Goal: Task Accomplishment & Management: Manage account settings

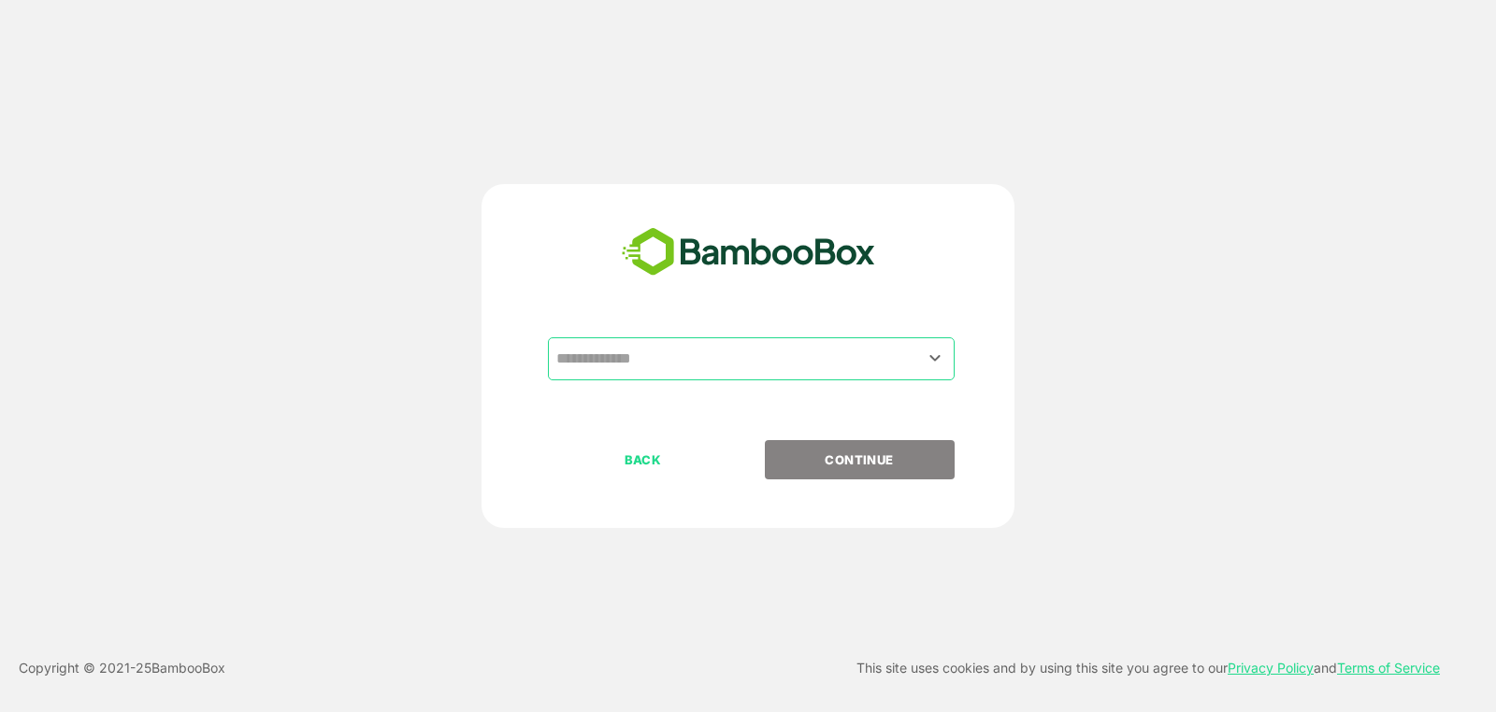
click at [747, 362] on input "text" at bounding box center [751, 359] width 399 height 36
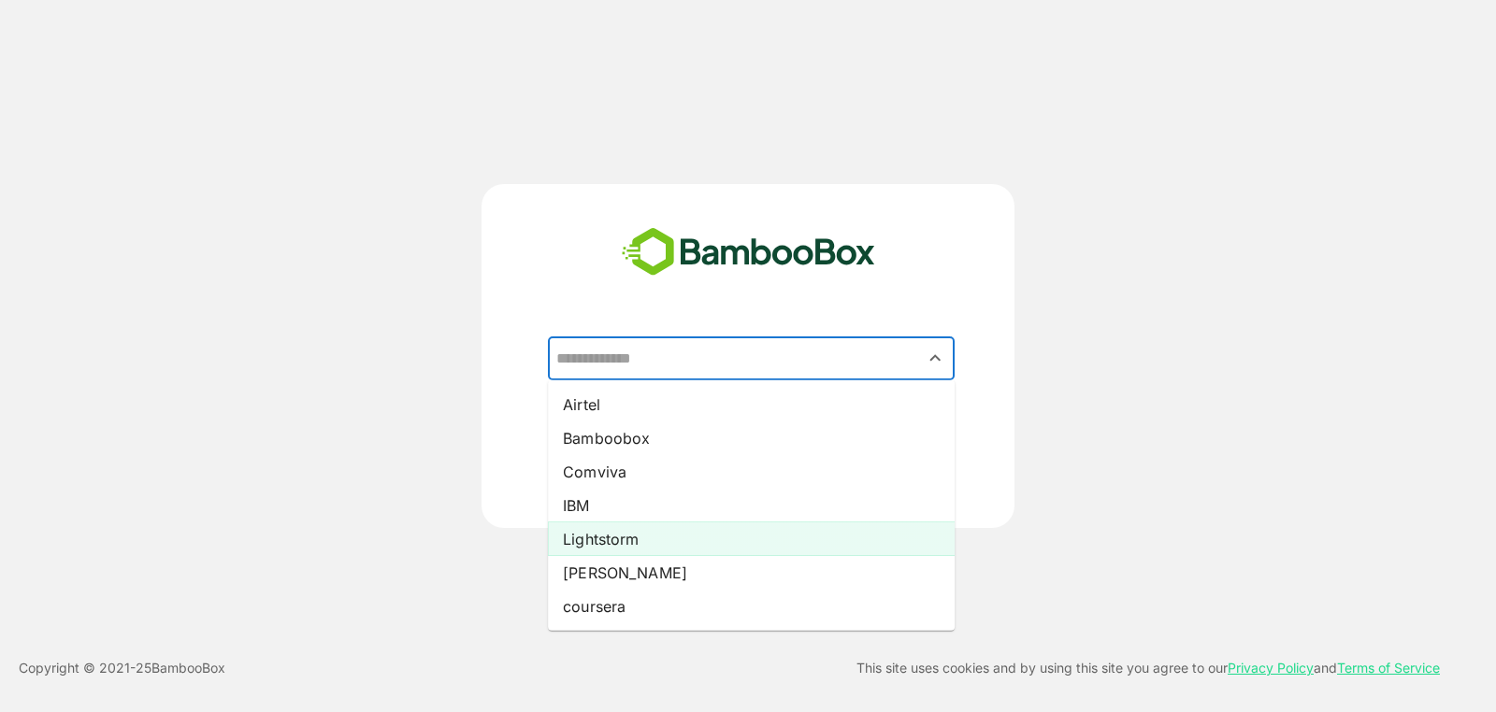
click at [710, 533] on li "Lightstorm" at bounding box center [751, 540] width 407 height 34
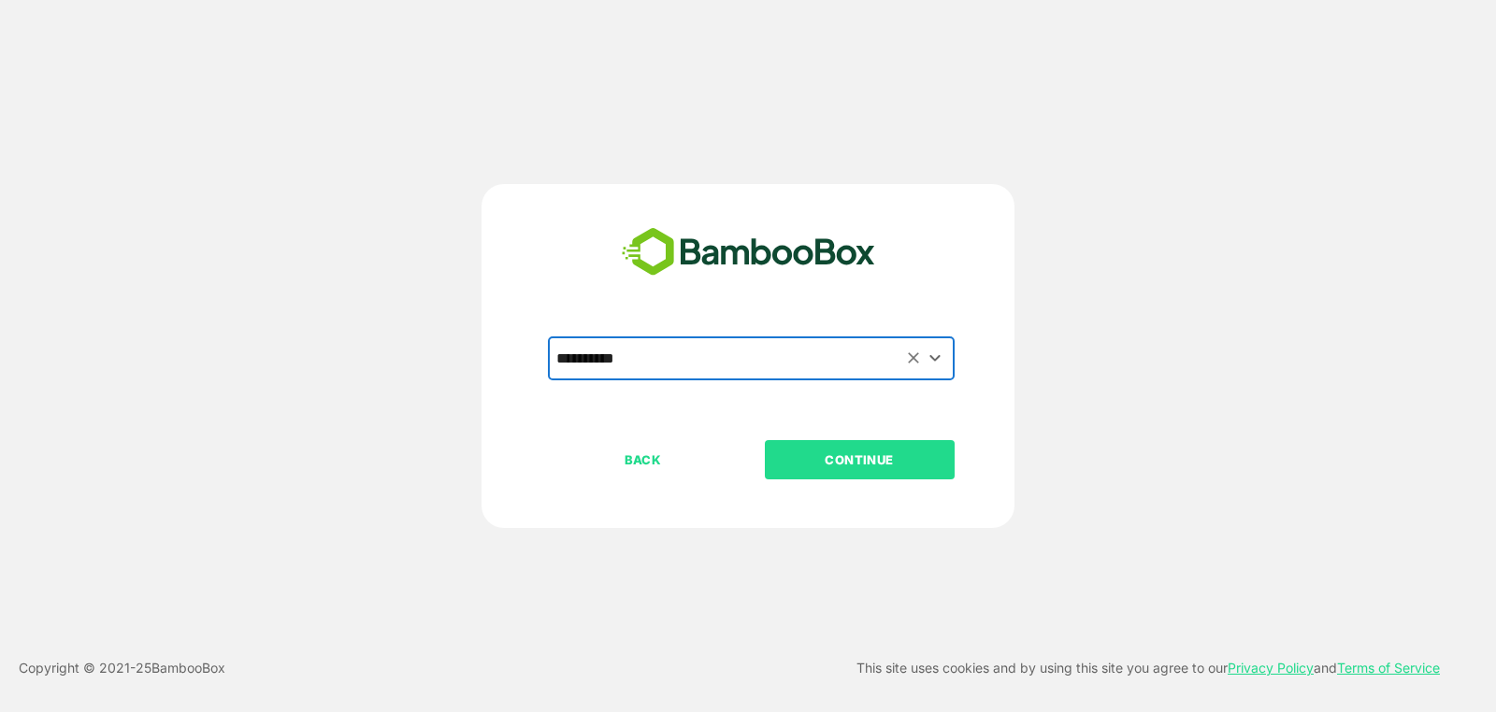
type input "**********"
click at [864, 444] on button "CONTINUE" at bounding box center [860, 459] width 190 height 39
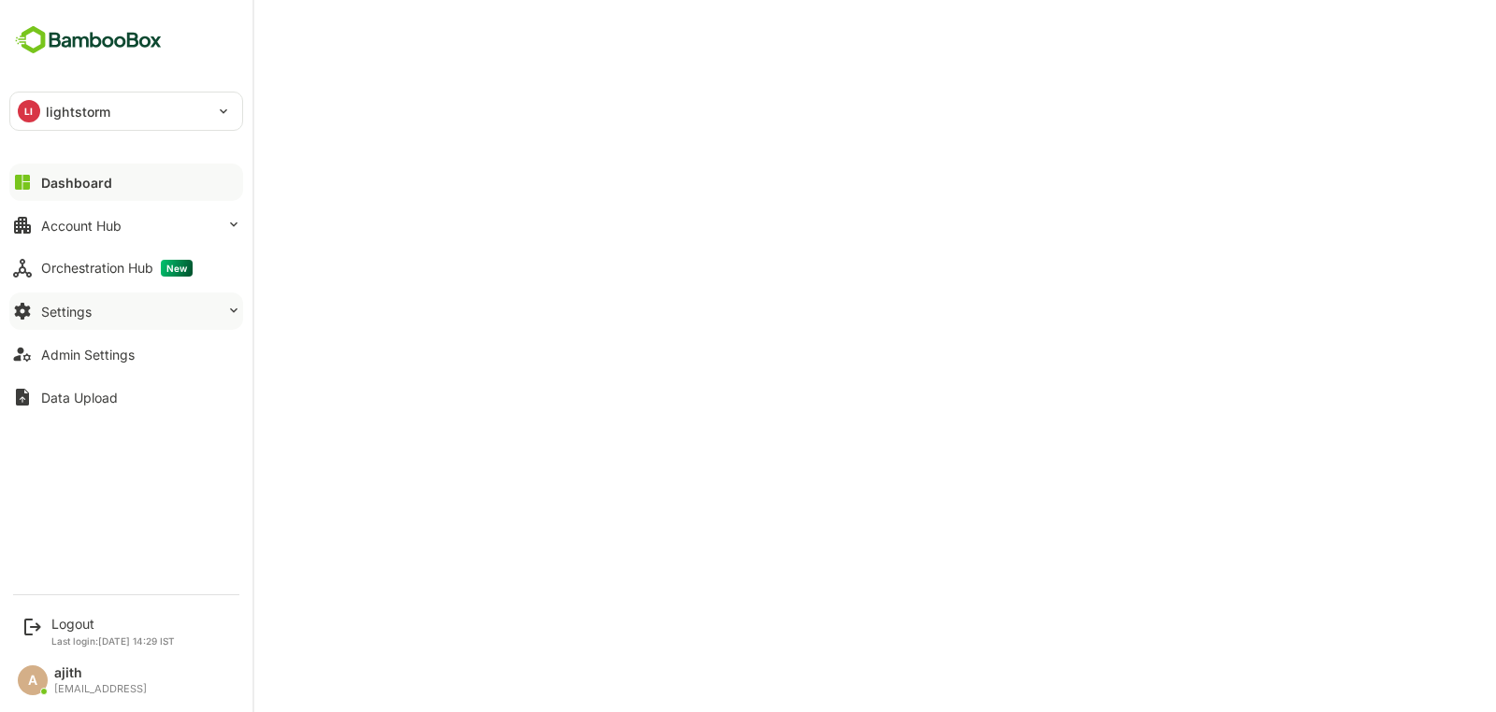
click at [105, 311] on button "Settings" at bounding box center [126, 311] width 234 height 37
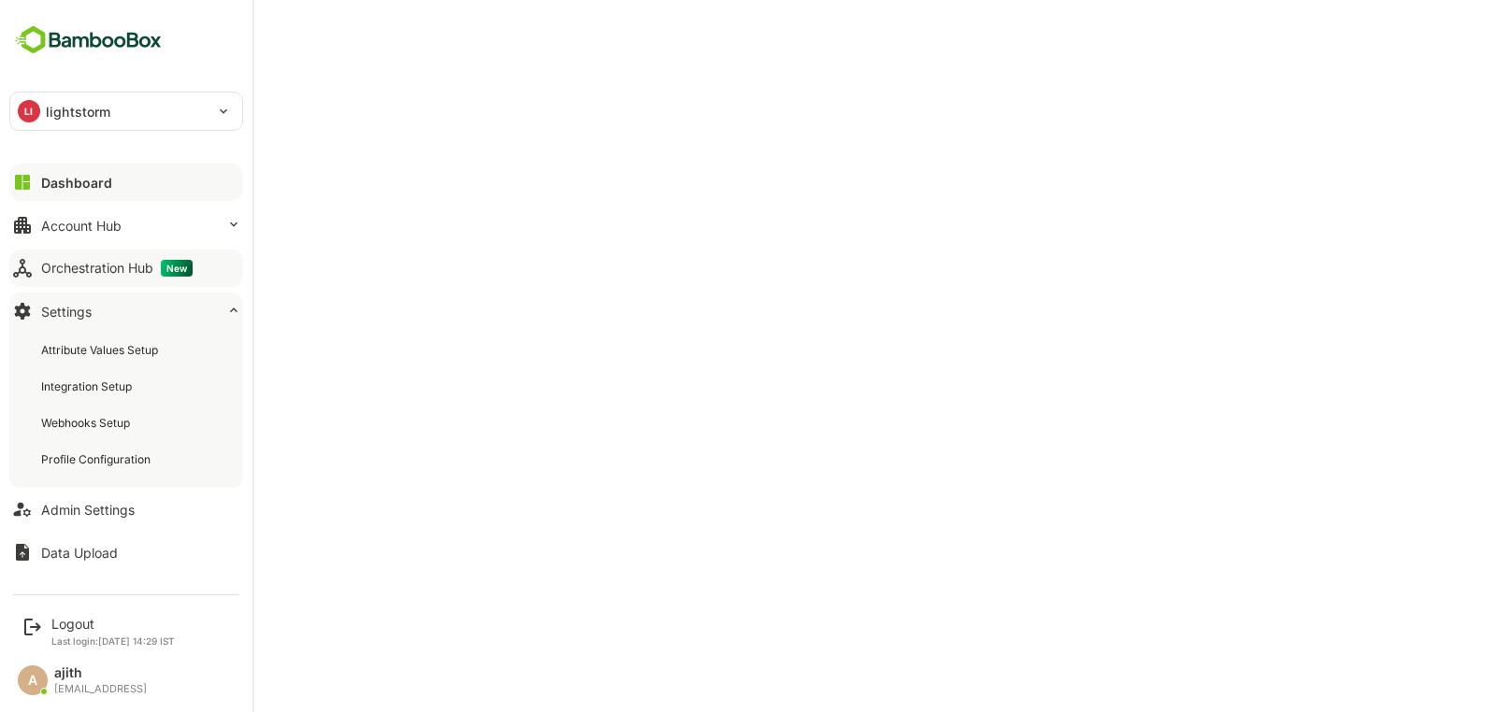
click at [140, 257] on button "Orchestration Hub New" at bounding box center [126, 268] width 234 height 37
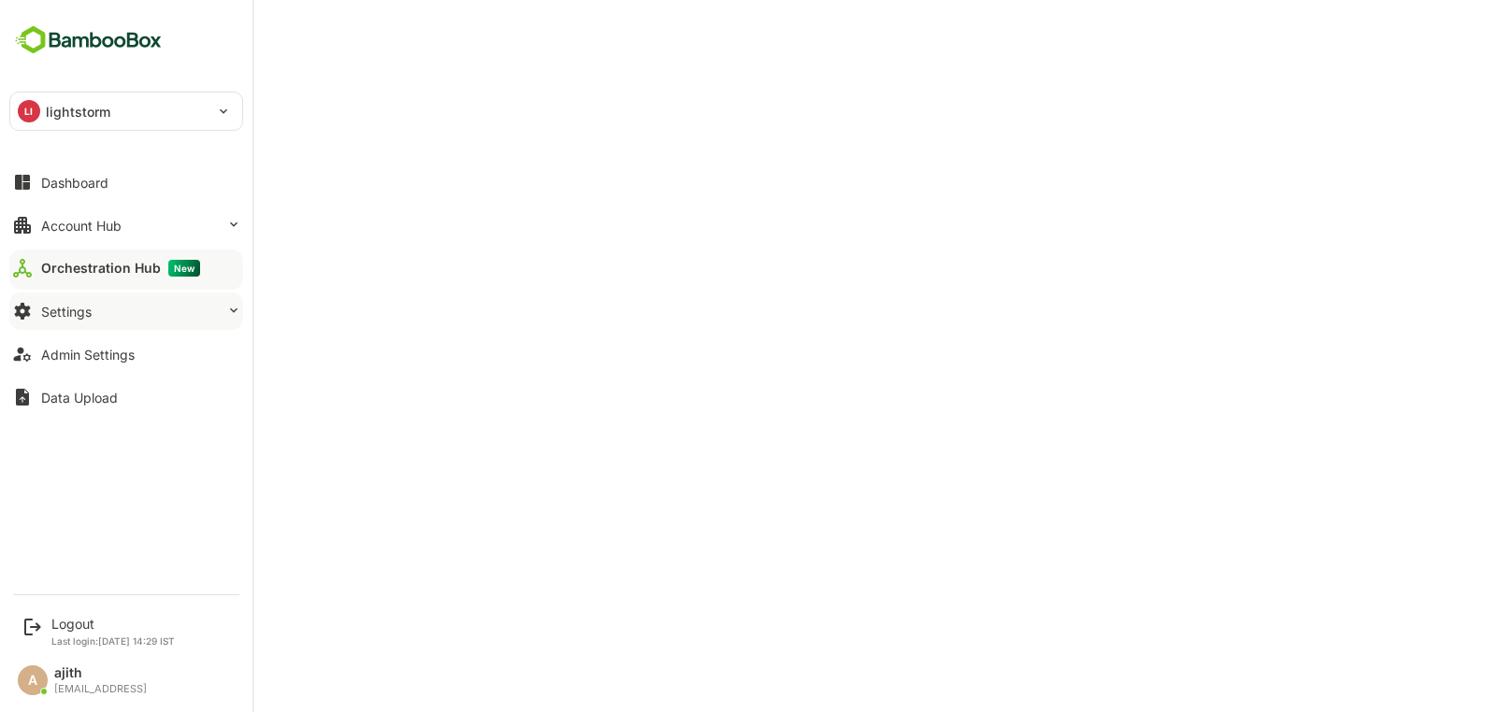
click at [137, 302] on button "Settings" at bounding box center [126, 311] width 234 height 37
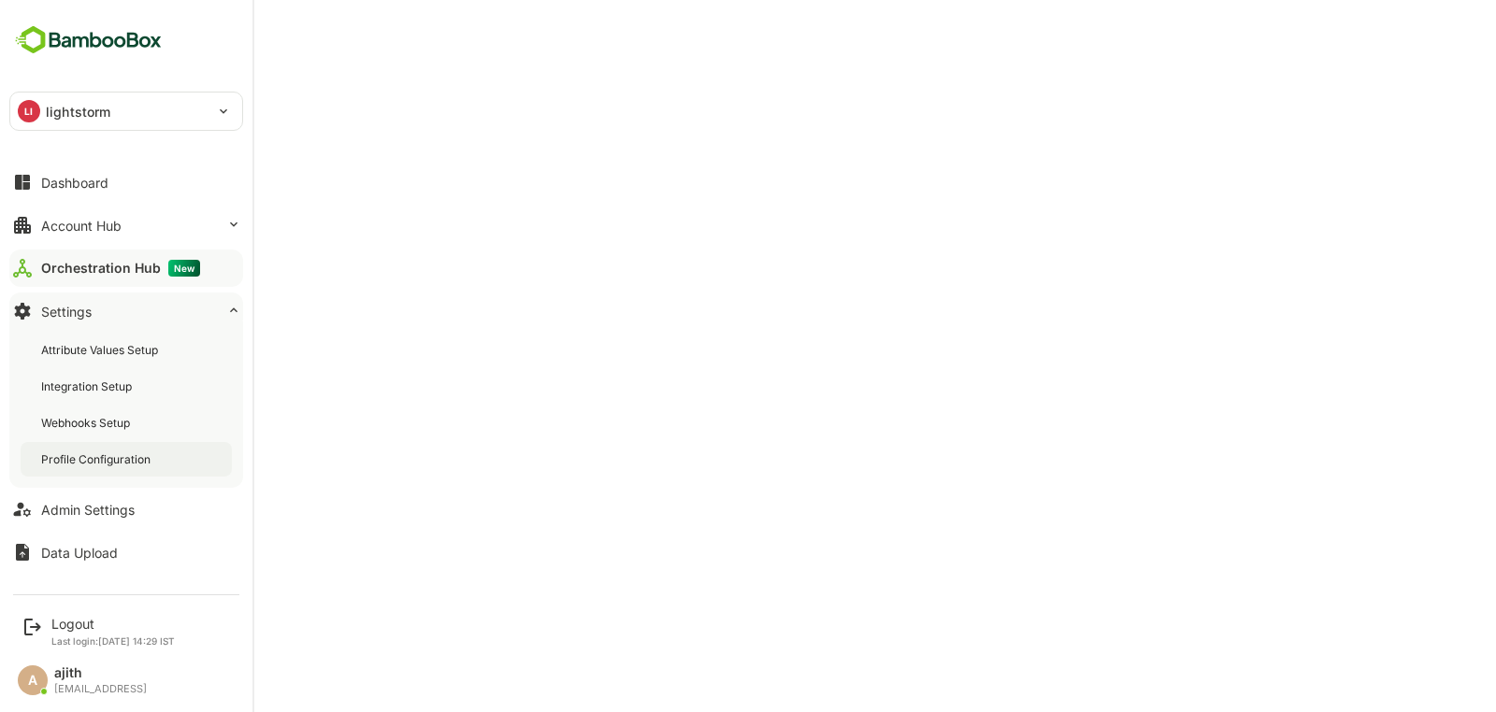
click at [150, 461] on div "Profile Configuration" at bounding box center [97, 460] width 113 height 16
